Goal: Task Accomplishment & Management: Manage account settings

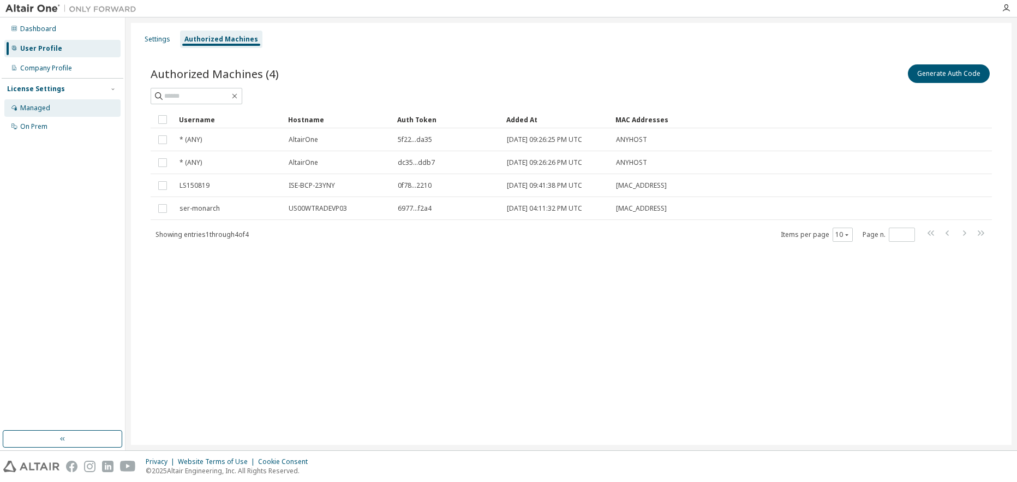
click at [32, 104] on div "Managed" at bounding box center [35, 108] width 30 height 9
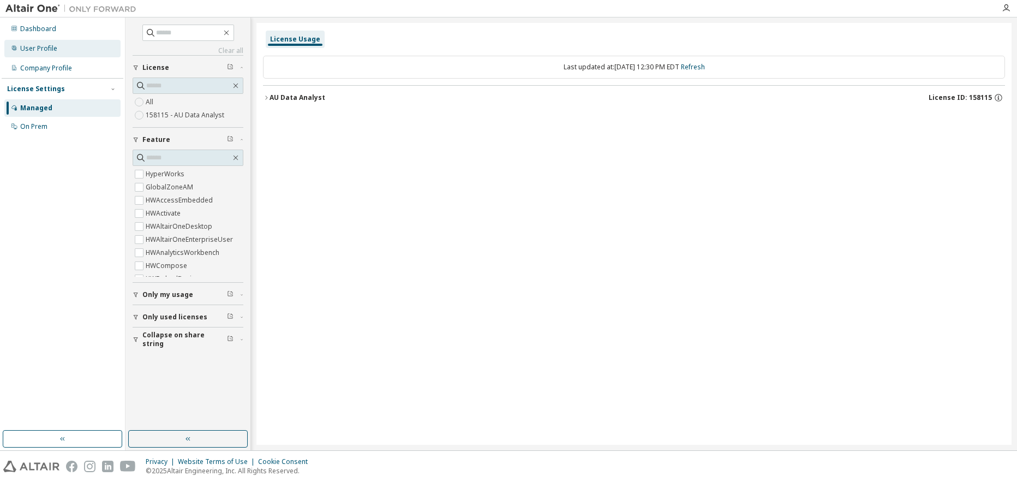
click at [44, 49] on div "User Profile" at bounding box center [38, 48] width 37 height 9
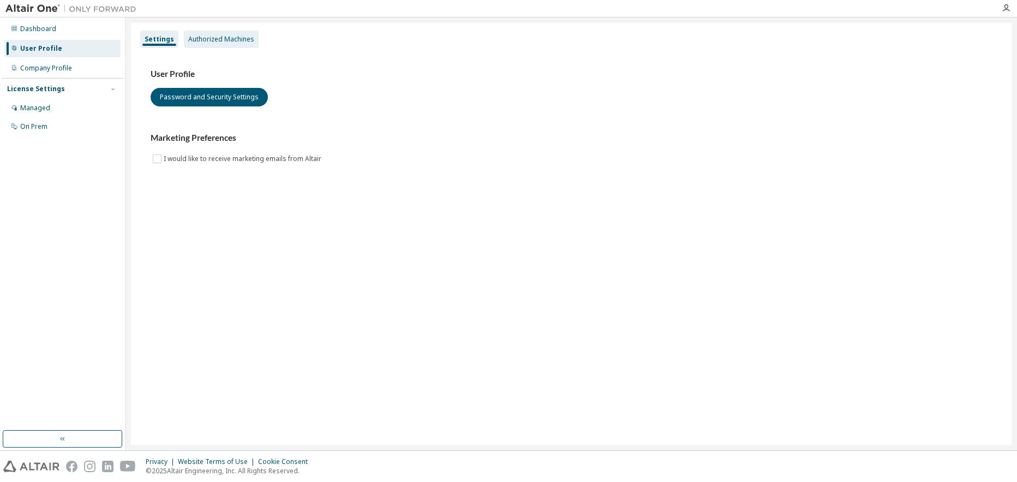
click at [219, 40] on div "Authorized Machines" at bounding box center [221, 39] width 66 height 9
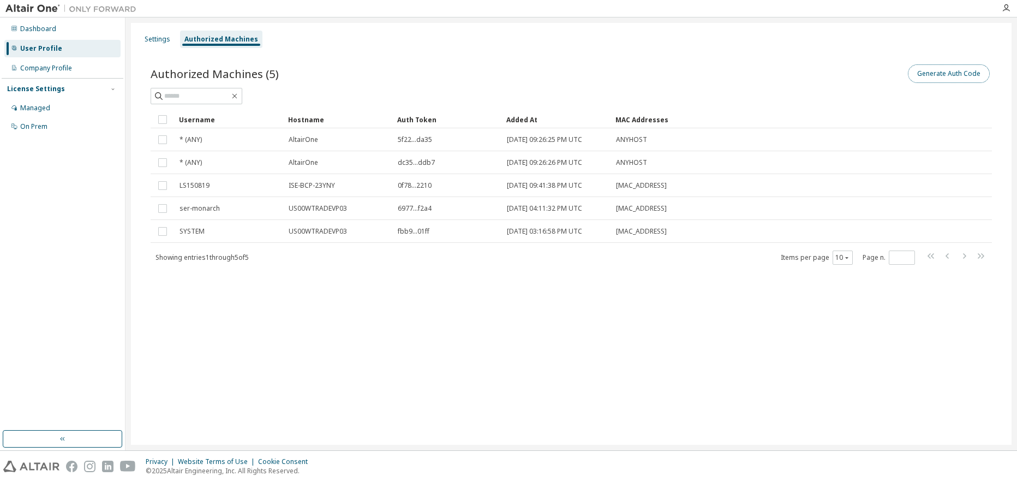
click at [953, 74] on button "Generate Auth Code" at bounding box center [949, 73] width 82 height 19
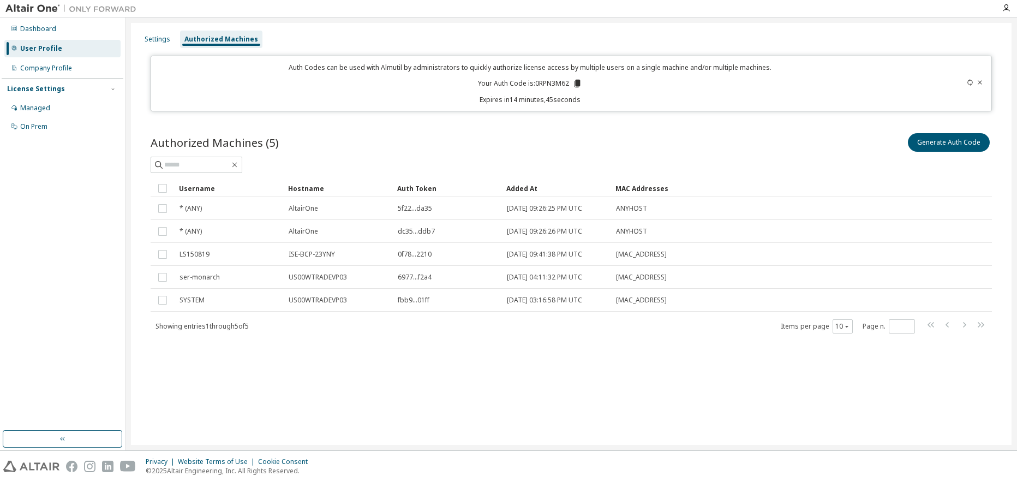
click at [920, 177] on div "Authorized Machines (5) Generate Auth Code Clear Load Save Save As Field Operat…" at bounding box center [571, 232] width 841 height 203
click at [579, 84] on icon at bounding box center [577, 84] width 6 height 8
click at [24, 265] on div "Dashboard User Profile Company Profile License Settings Managed On Prem" at bounding box center [63, 224] width 122 height 410
